Goal: Task Accomplishment & Management: Manage account settings

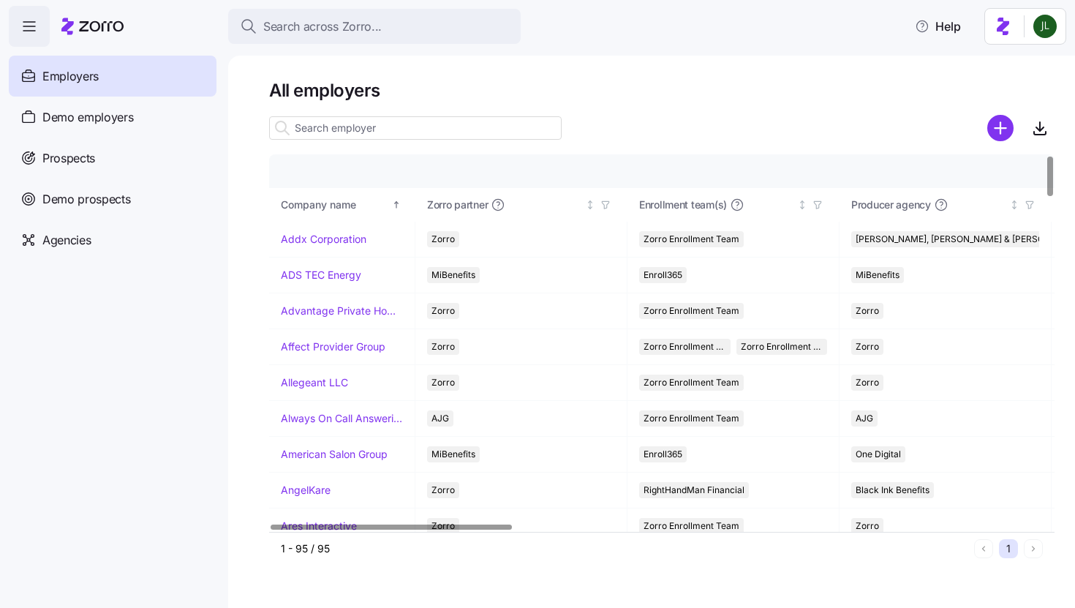
click at [333, 121] on input at bounding box center [415, 127] width 293 height 23
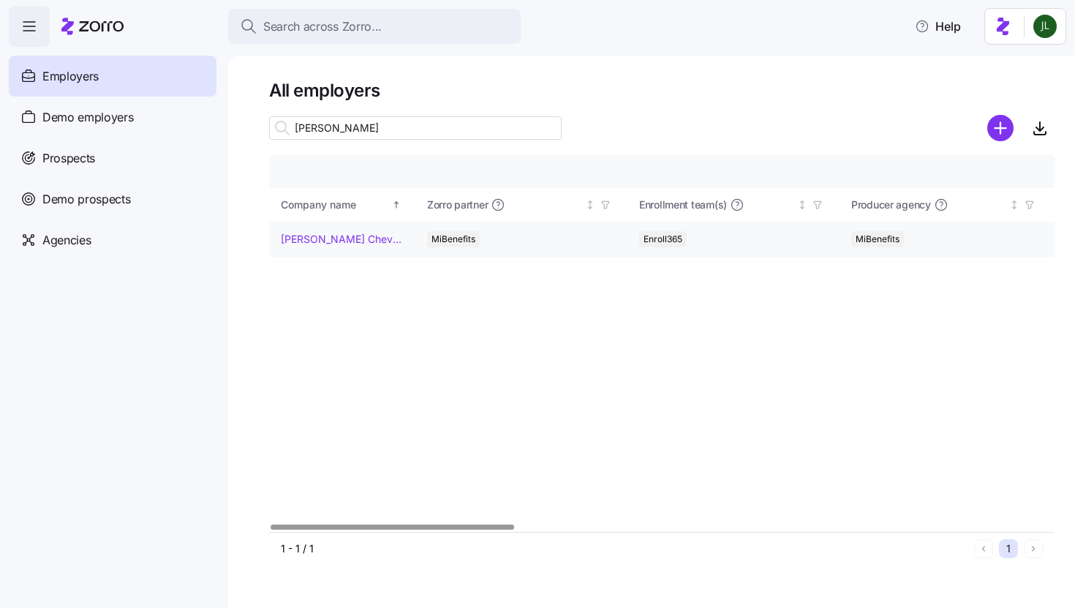
type input "nesmith"
click at [325, 236] on link "NeSmith Chevrolet" at bounding box center [342, 239] width 122 height 15
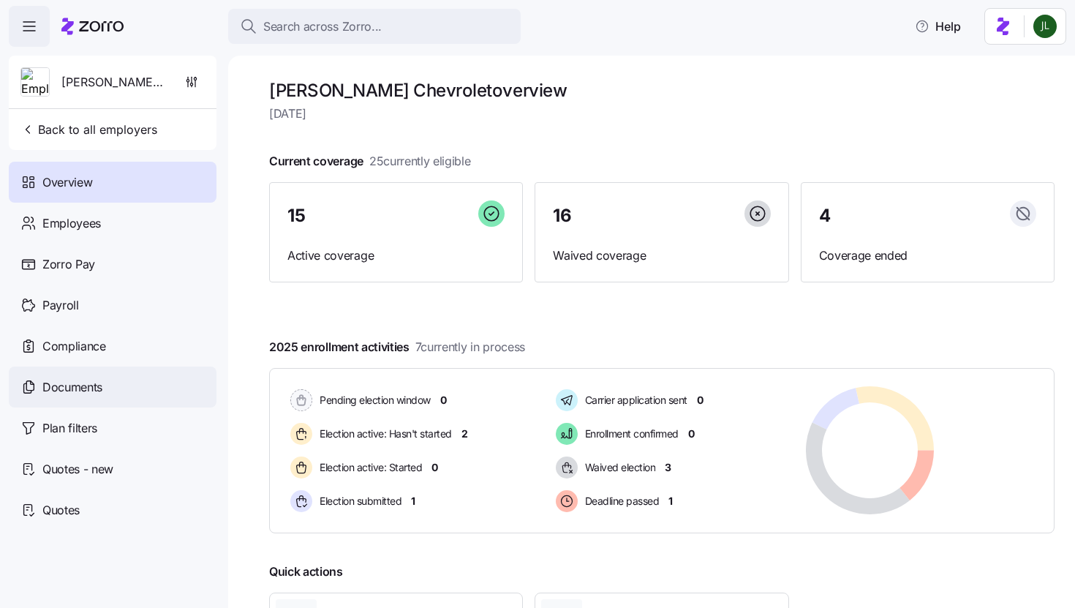
click at [105, 382] on div "Documents" at bounding box center [113, 386] width 208 height 41
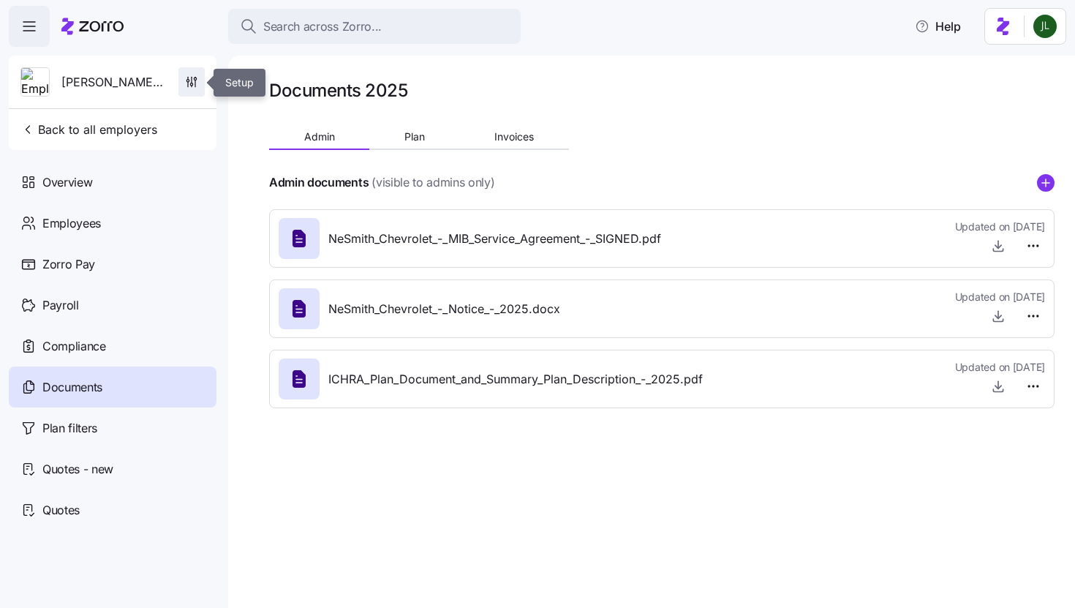
click at [185, 78] on icon "button" at bounding box center [191, 82] width 15 height 15
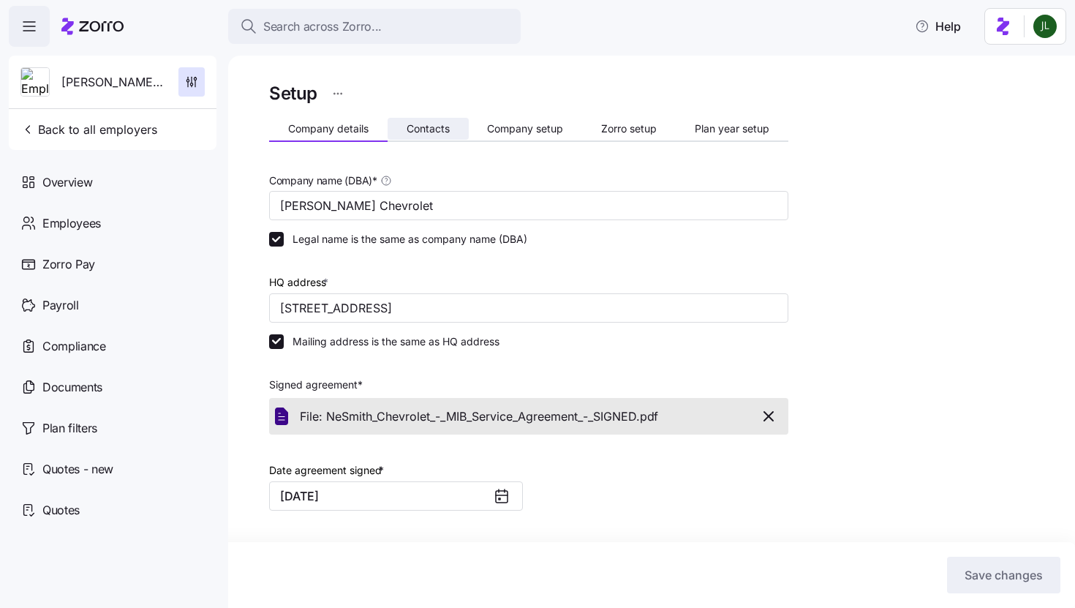
click at [422, 134] on span "Contacts" at bounding box center [428, 129] width 43 height 10
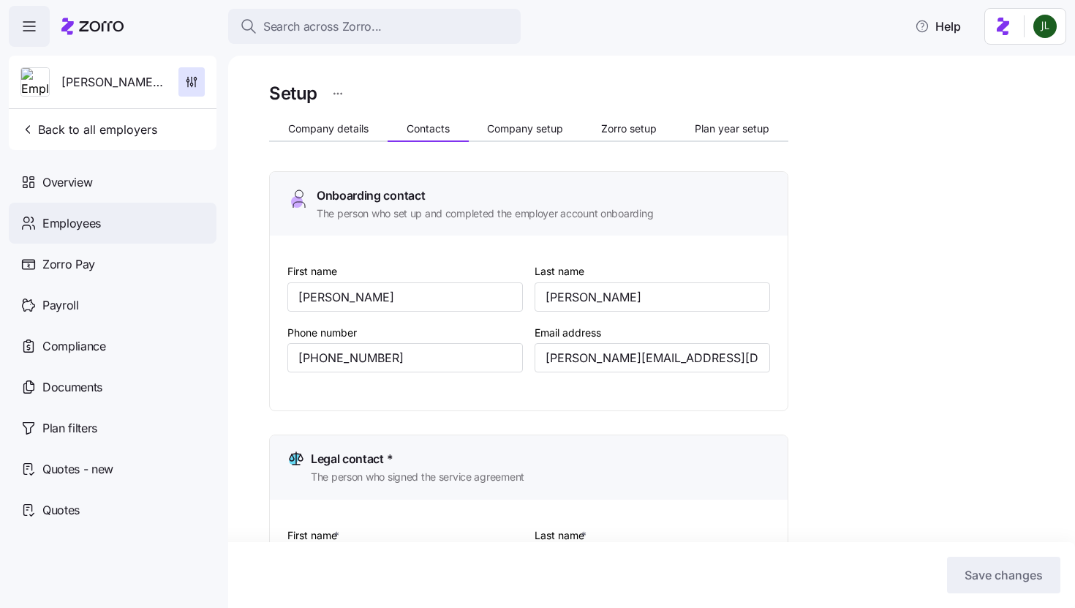
click at [105, 219] on div "Employees" at bounding box center [113, 223] width 208 height 41
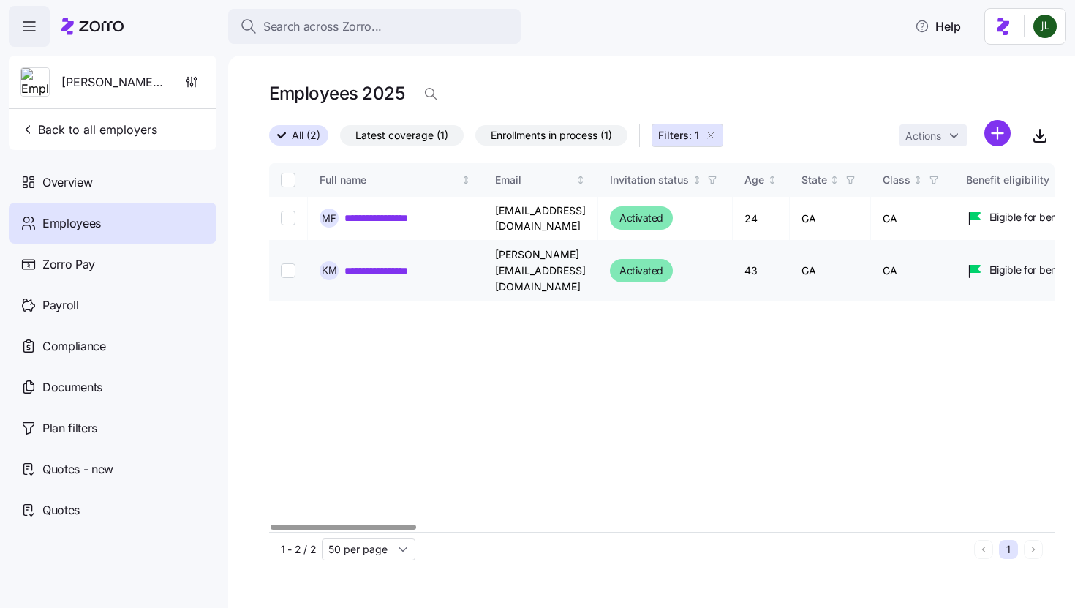
click at [403, 263] on link "**********" at bounding box center [390, 270] width 91 height 15
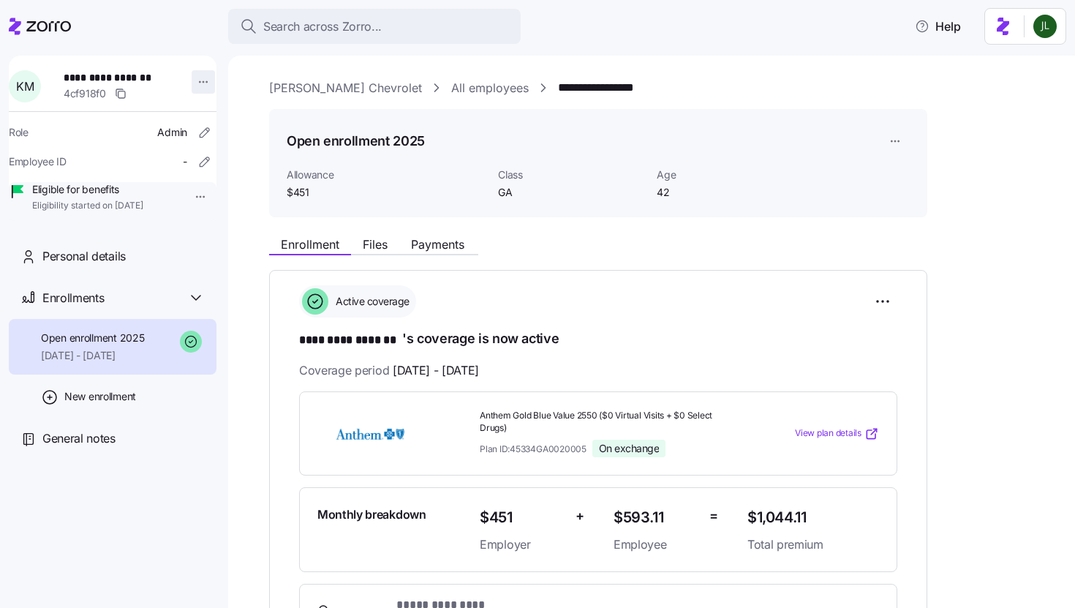
click at [197, 83] on html "**********" at bounding box center [537, 299] width 1075 height 599
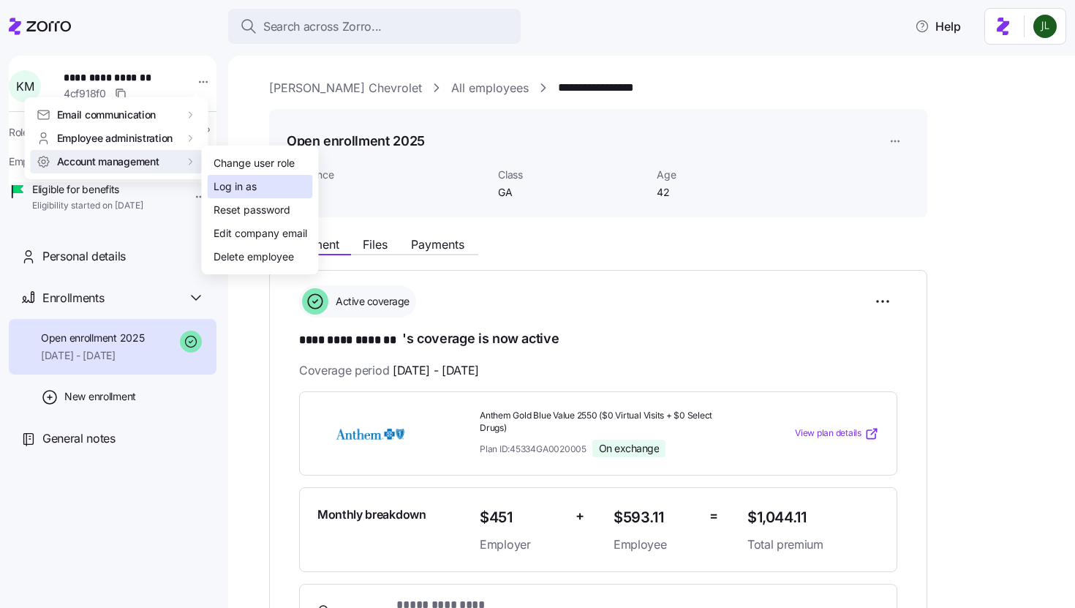
click at [225, 189] on div "Log in as" at bounding box center [235, 186] width 43 height 16
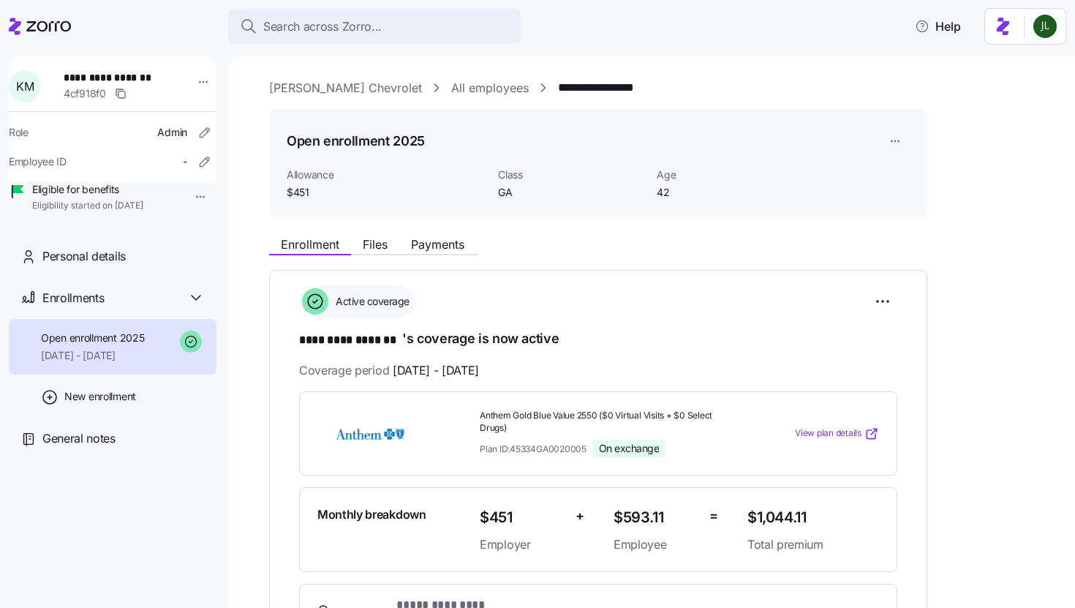
click at [38, 31] on icon at bounding box center [40, 27] width 62 height 18
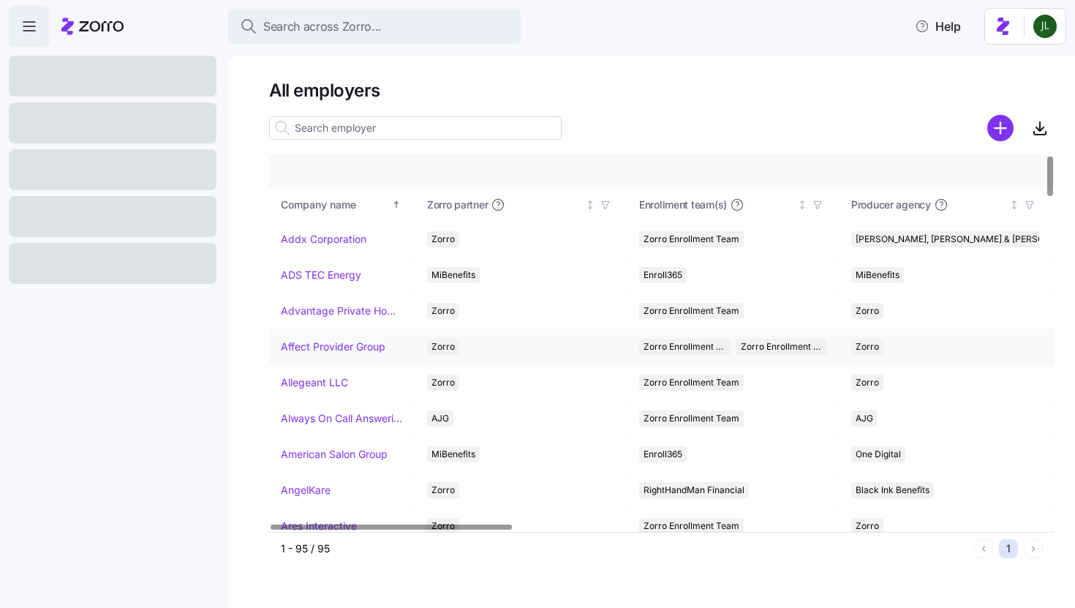
click at [307, 345] on link "Affect Provider Group" at bounding box center [333, 346] width 105 height 15
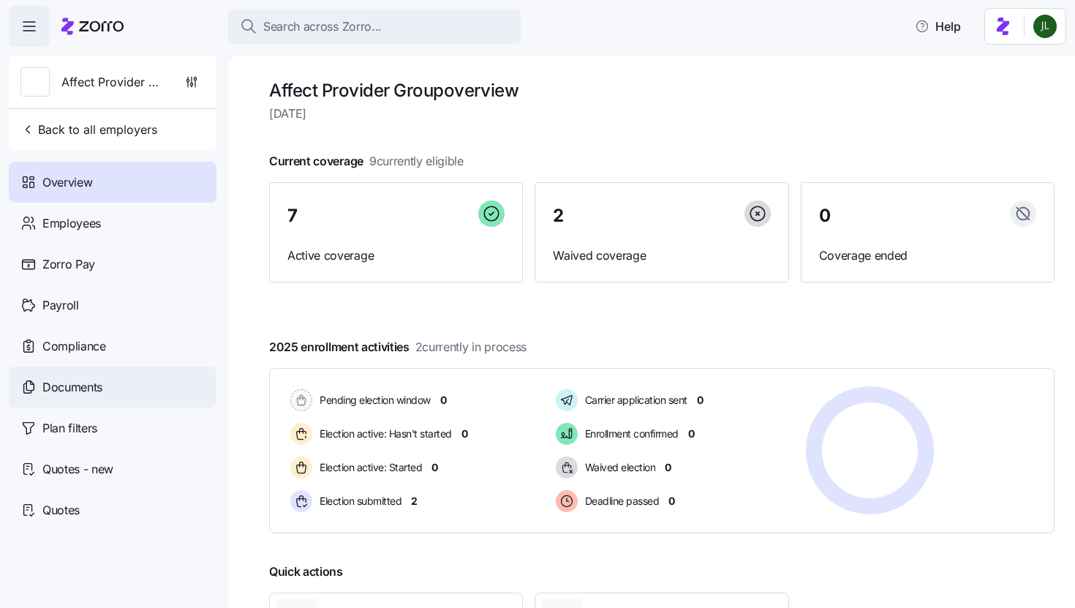
click at [105, 379] on div "Documents" at bounding box center [113, 386] width 208 height 41
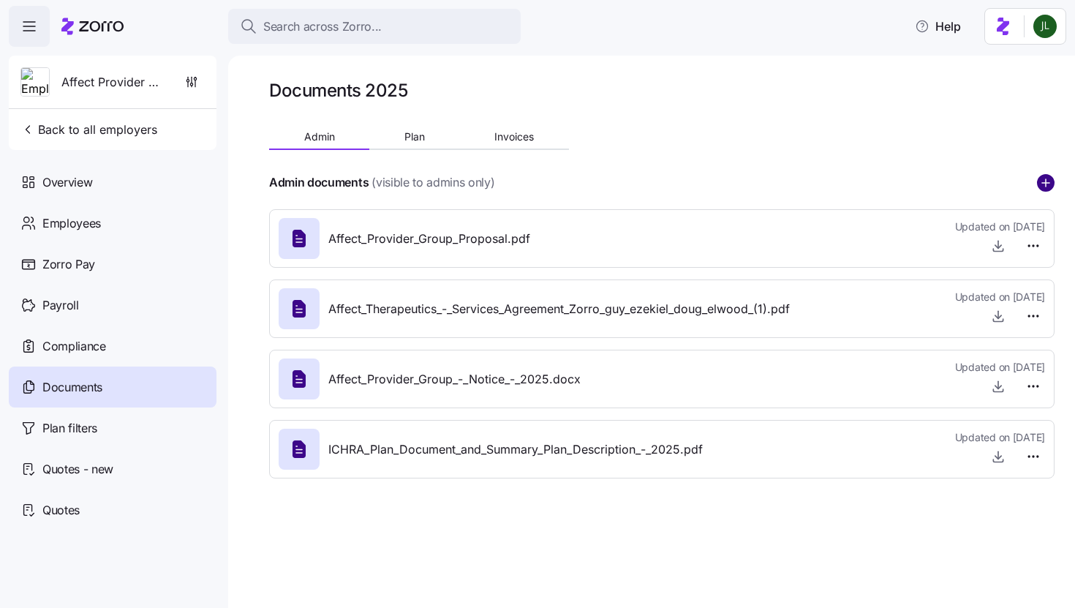
click at [1040, 181] on circle "add icon" at bounding box center [1046, 183] width 16 height 16
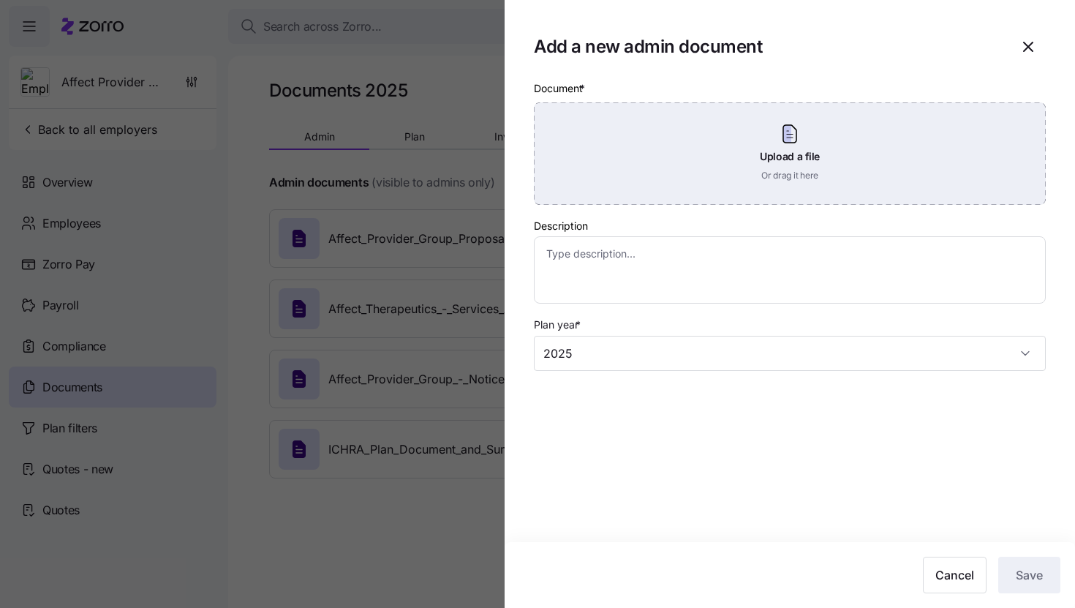
click at [718, 120] on div "Upload a file Or drag it here" at bounding box center [790, 153] width 512 height 102
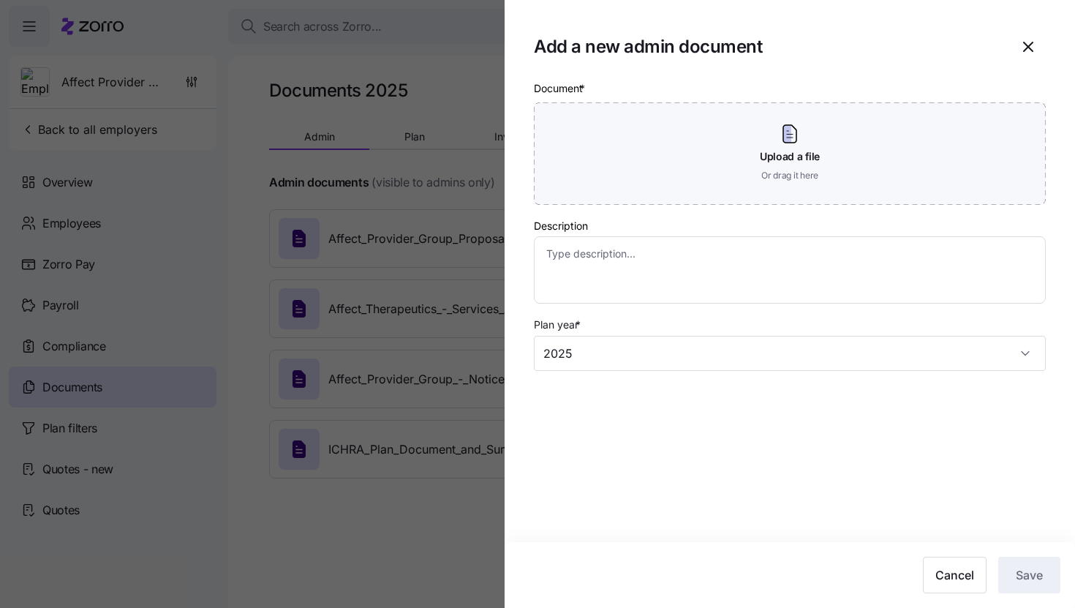
click at [272, 249] on div at bounding box center [537, 304] width 1075 height 608
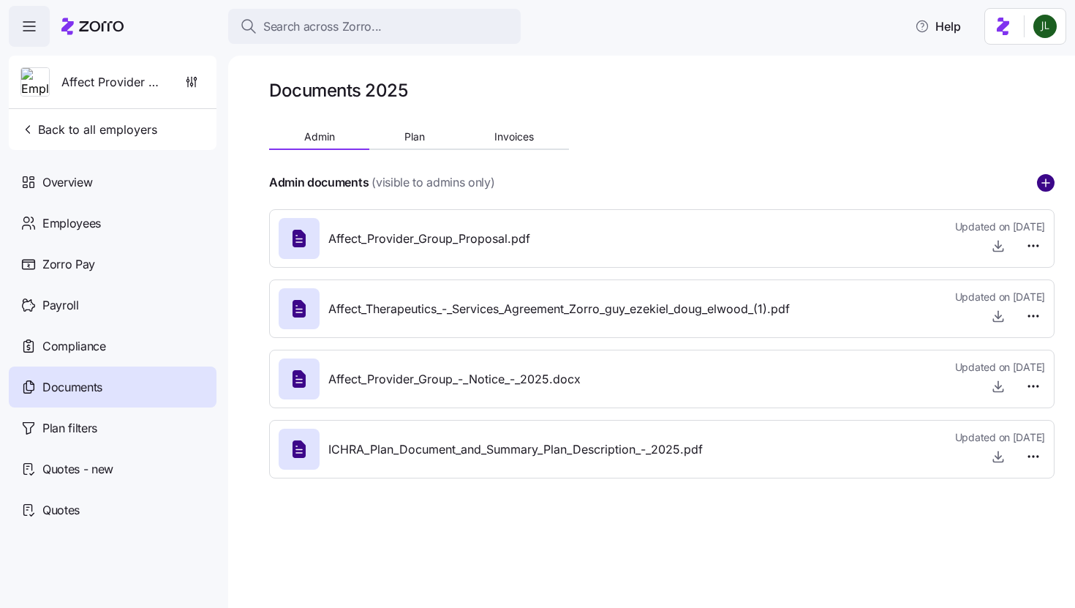
click at [1050, 183] on circle "add icon" at bounding box center [1046, 183] width 16 height 16
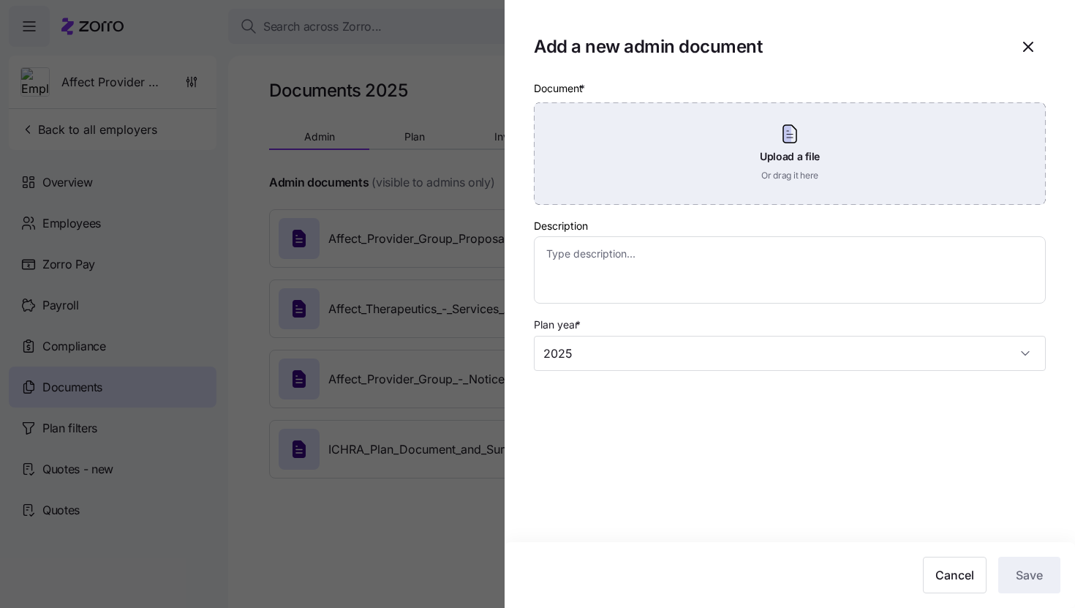
click at [722, 146] on div "Upload a file Or drag it here" at bounding box center [790, 153] width 512 height 102
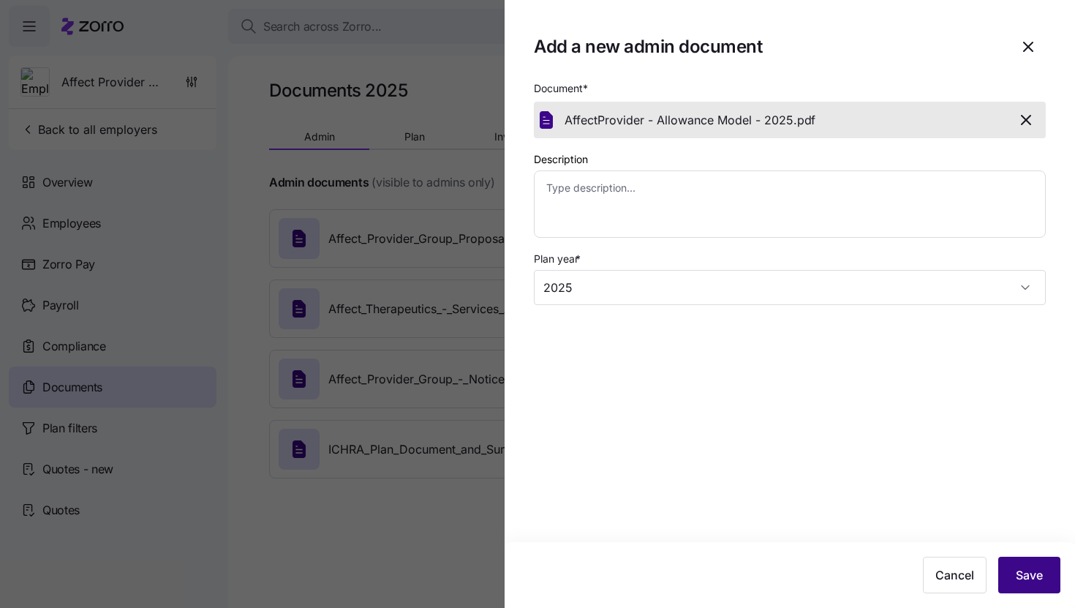
click at [1045, 568] on button "Save" at bounding box center [1029, 575] width 62 height 37
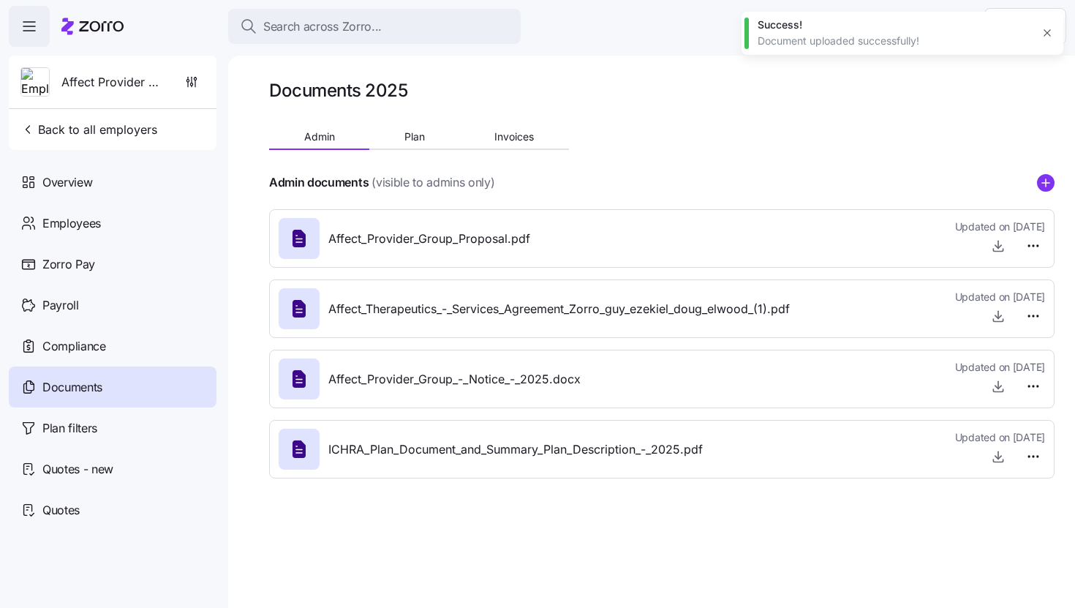
type textarea "x"
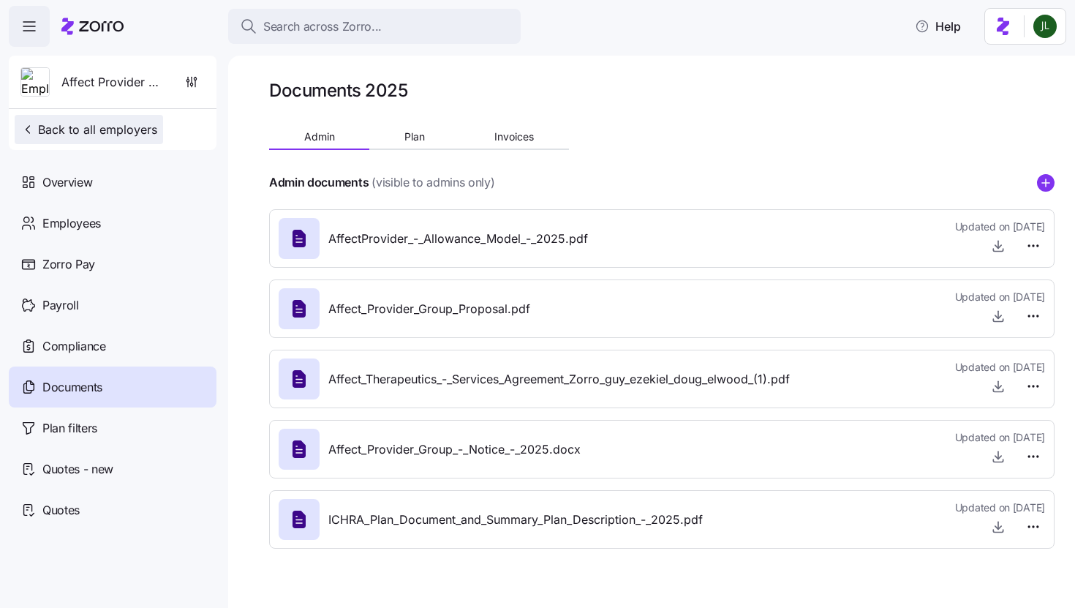
click at [76, 129] on span "Back to all employers" at bounding box center [88, 130] width 137 height 18
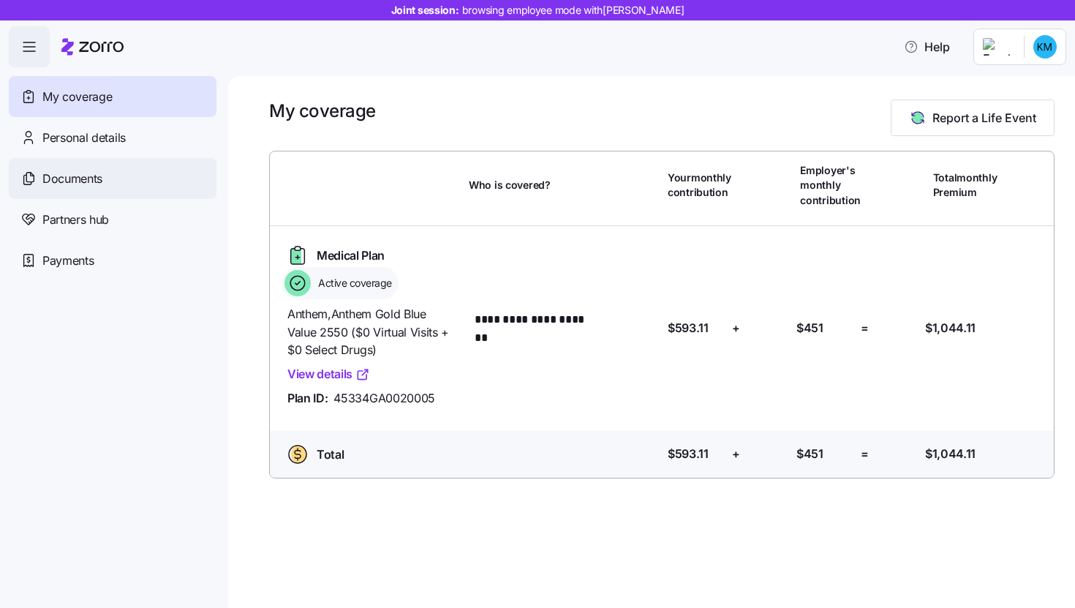
click at [106, 176] on div "Documents" at bounding box center [113, 178] width 208 height 41
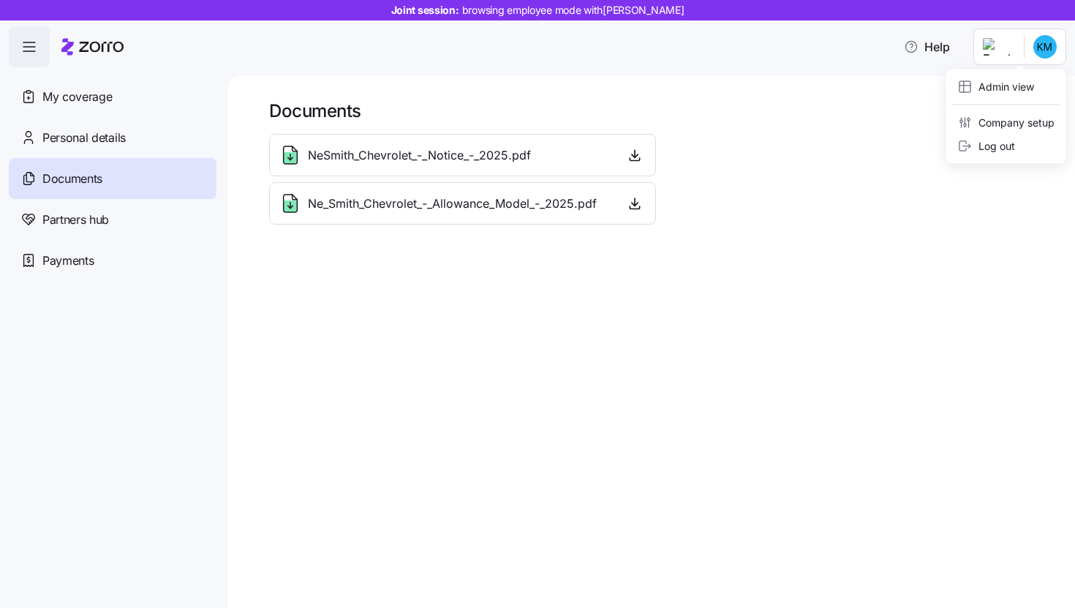
click at [1045, 50] on html "Joint session: browsing employee mode with [PERSON_NAME] Help My coverage Perso…" at bounding box center [537, 299] width 1075 height 599
click at [1023, 94] on div "Admin view" at bounding box center [1006, 86] width 108 height 23
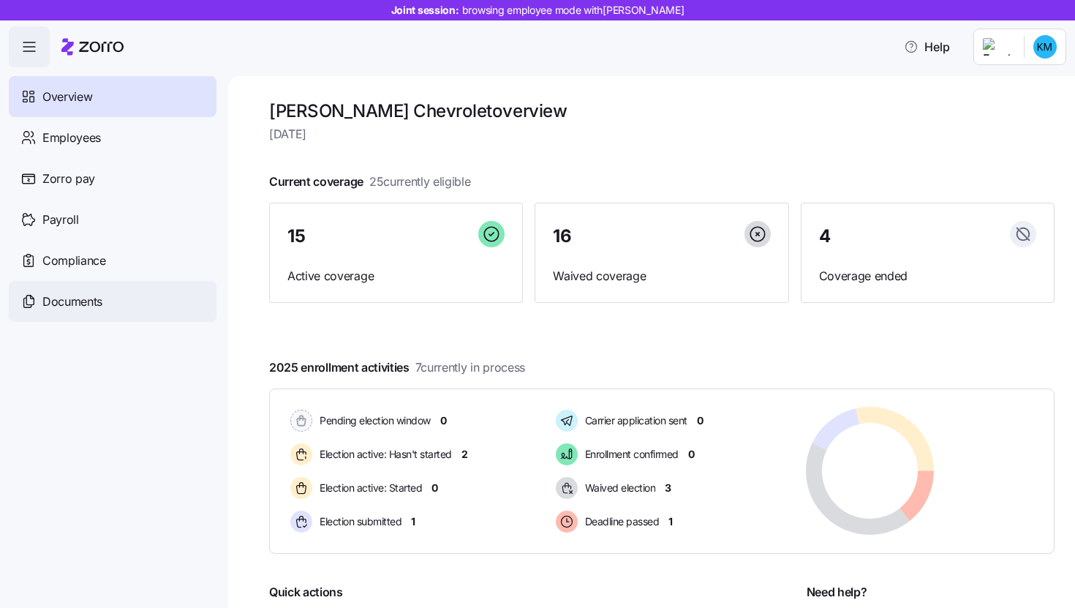
click at [106, 290] on div "Documents" at bounding box center [113, 301] width 208 height 41
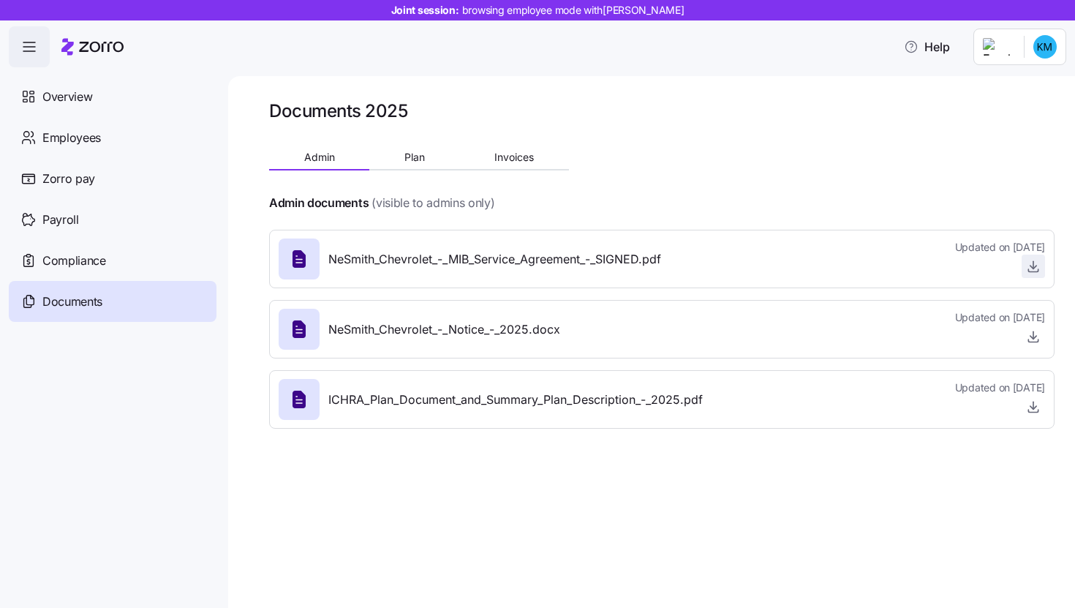
click at [1034, 268] on icon "button" at bounding box center [1034, 264] width 0 height 7
